Goal: Transaction & Acquisition: Book appointment/travel/reservation

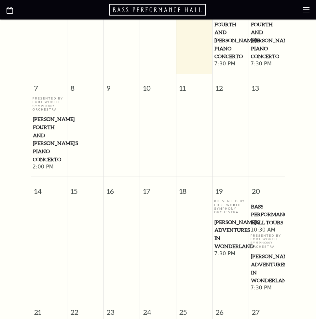
scroll to position [130, 0]
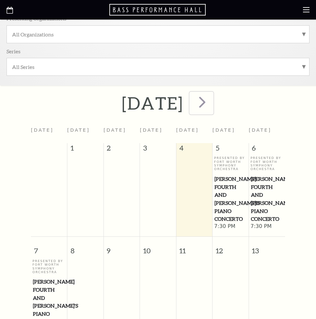
click at [211, 103] on span "next" at bounding box center [202, 102] width 19 height 19
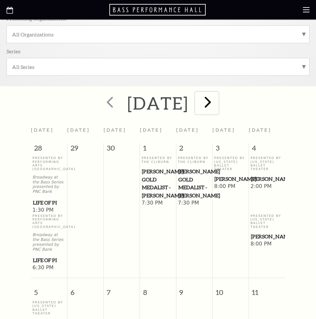
click at [217, 105] on span "next" at bounding box center [207, 102] width 19 height 19
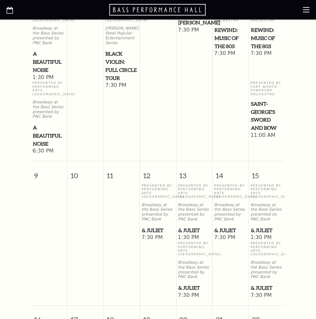
scroll to position [488, 0]
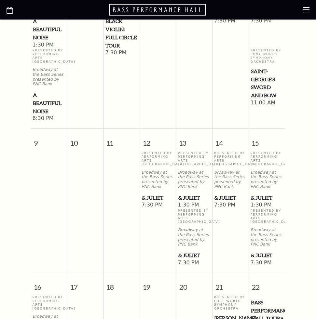
click at [258, 259] on span "& Juliet" at bounding box center [267, 255] width 33 height 8
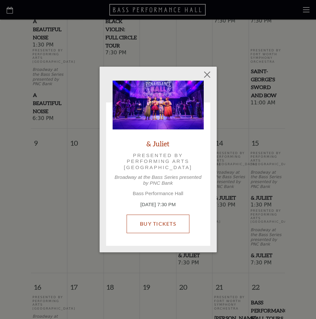
click at [162, 221] on link "Buy Tickets" at bounding box center [157, 224] width 63 height 18
